Goal: Navigation & Orientation: Find specific page/section

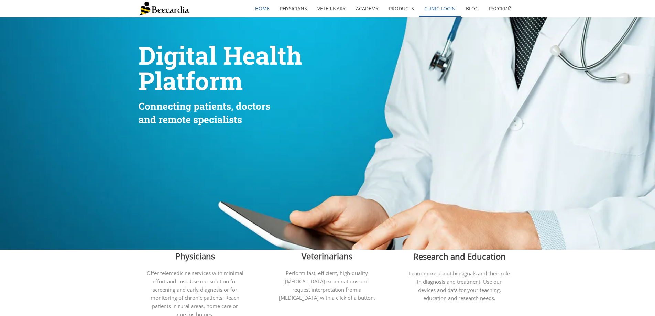
click at [437, 12] on link "Clinic Login" at bounding box center [440, 9] width 42 height 16
click at [448, 8] on link "Clinic Login" at bounding box center [440, 9] width 42 height 16
click at [427, 3] on link "Clinic Login" at bounding box center [440, 9] width 42 height 16
click at [440, 13] on link "Clinic Login" at bounding box center [440, 9] width 42 height 16
